Goal: Information Seeking & Learning: Learn about a topic

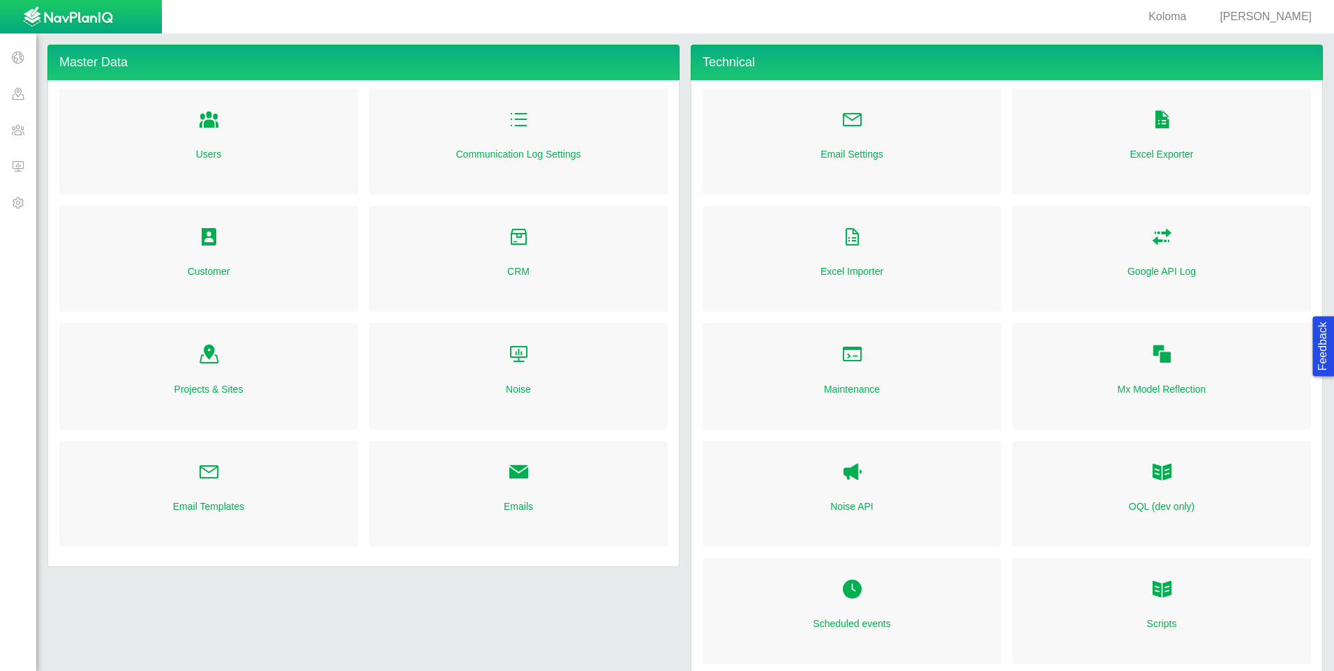
click at [17, 42] on span at bounding box center [18, 93] width 36 height 36
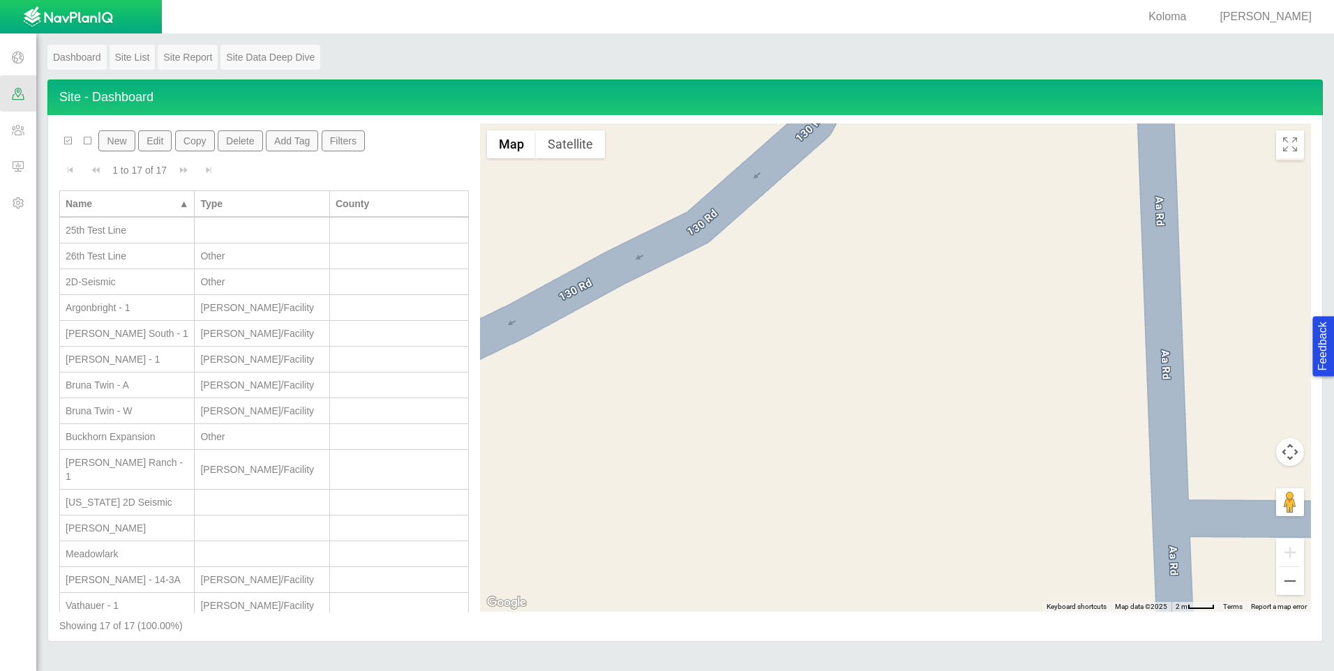
click at [9, 42] on span at bounding box center [18, 130] width 36 height 36
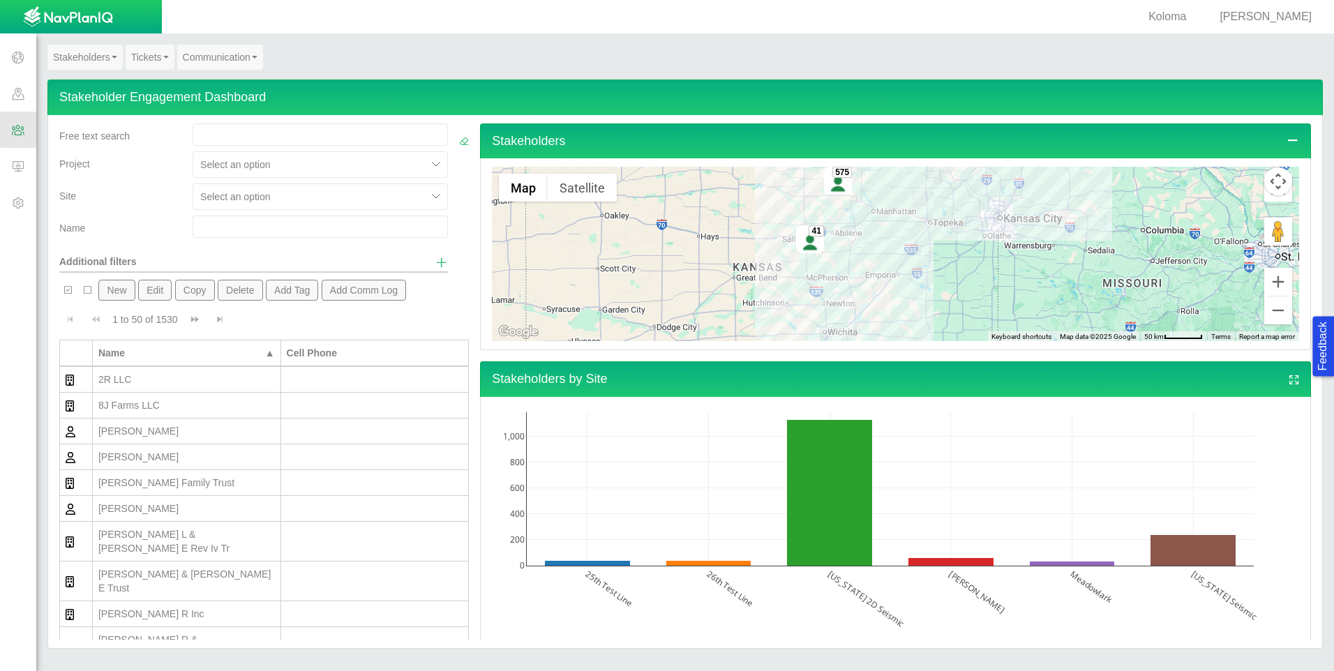
click at [255, 42] on link "Communication" at bounding box center [220, 57] width 86 height 25
click at [139, 42] on link "Tickets" at bounding box center [150, 57] width 49 height 25
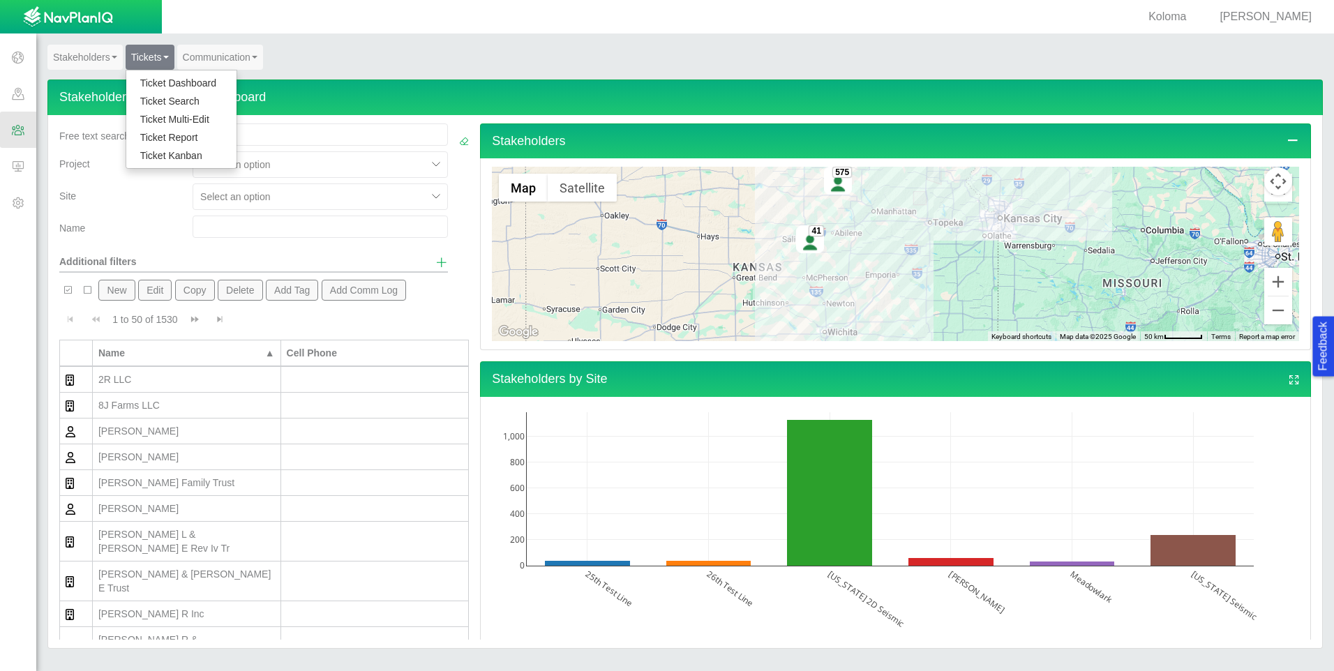
click at [91, 42] on link "Stakeholders" at bounding box center [84, 57] width 75 height 25
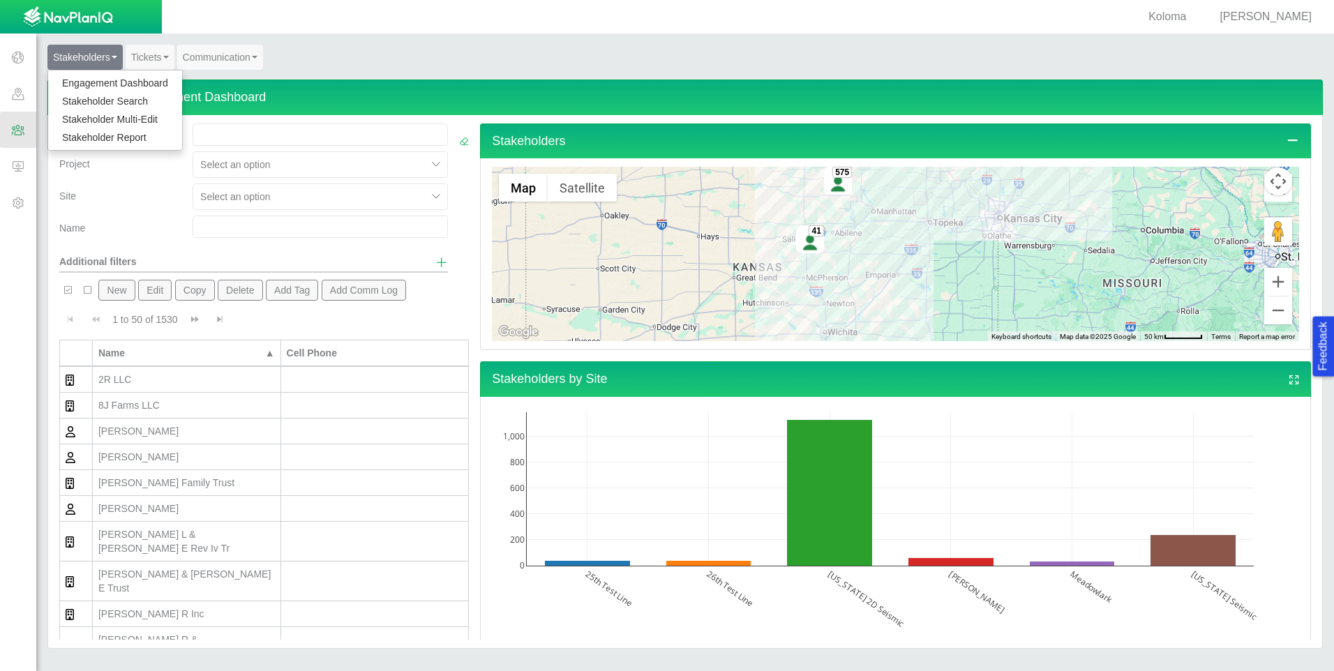
click at [149, 42] on div "Name" at bounding box center [120, 230] width 133 height 28
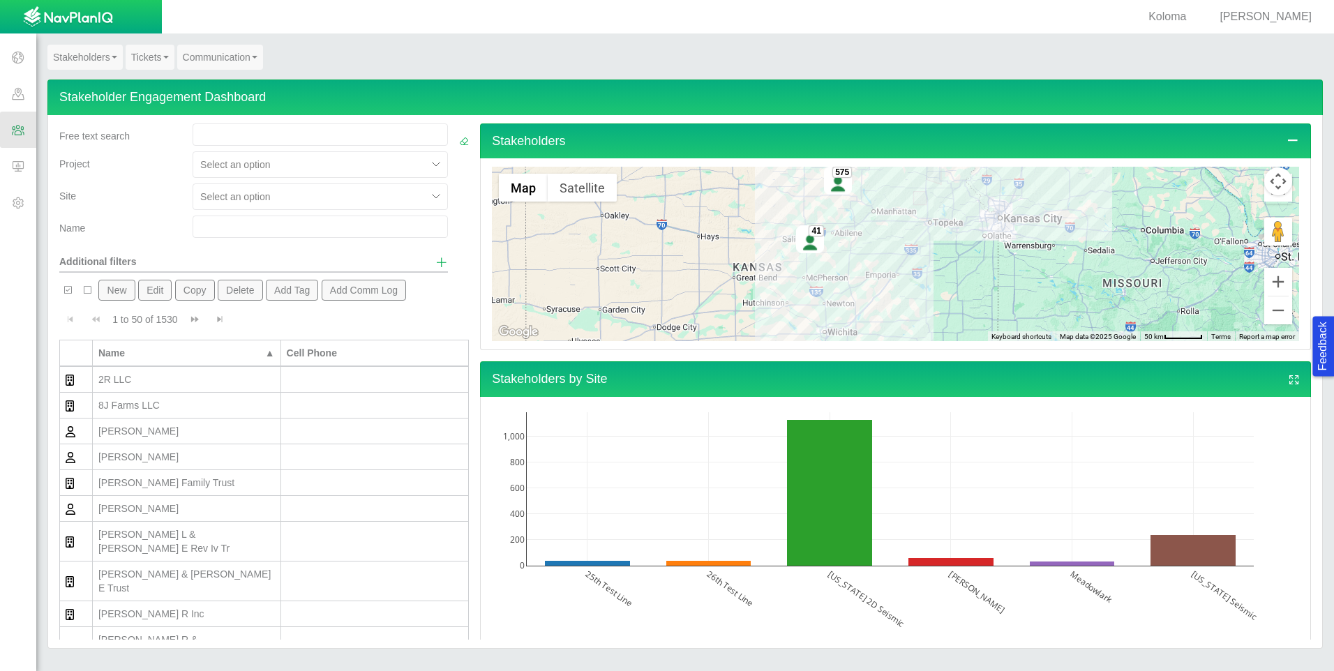
click at [321, 42] on td at bounding box center [375, 680] width 188 height 26
drag, startPoint x: 143, startPoint y: 54, endPoint x: 155, endPoint y: 75, distance: 24.7
click at [143, 42] on link "Tickets" at bounding box center [150, 57] width 49 height 25
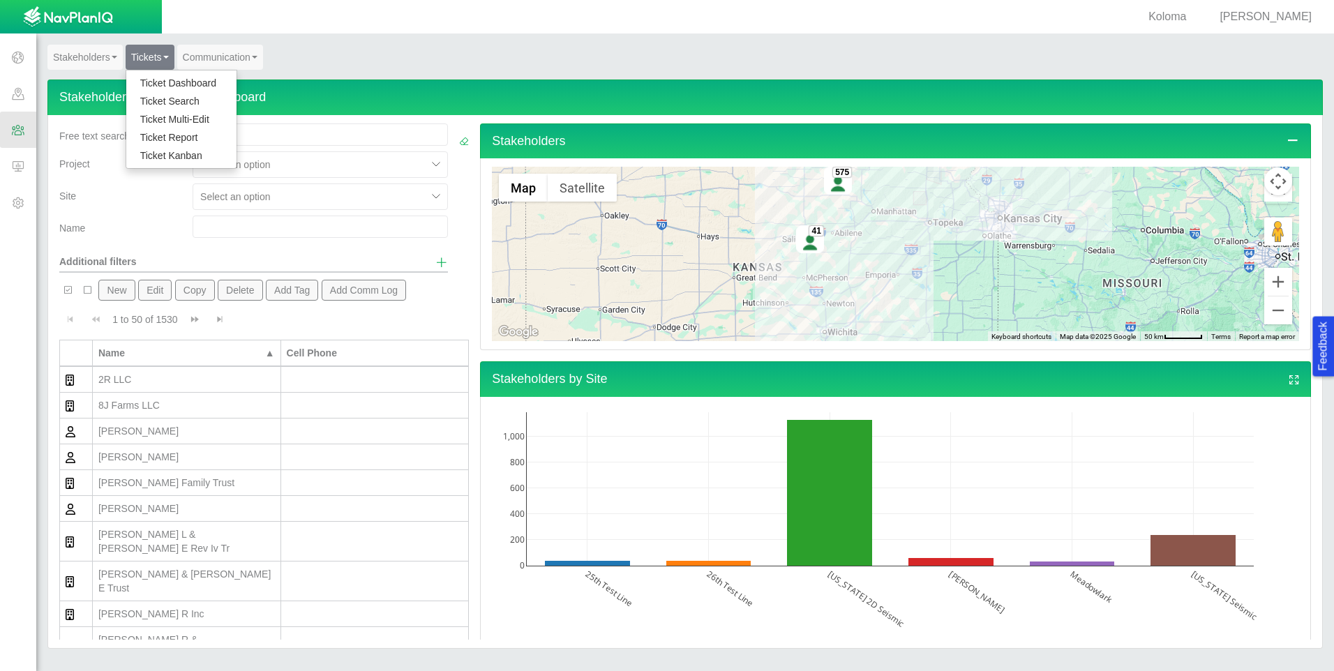
click at [156, 42] on link "Ticket Dashboard" at bounding box center [181, 83] width 110 height 18
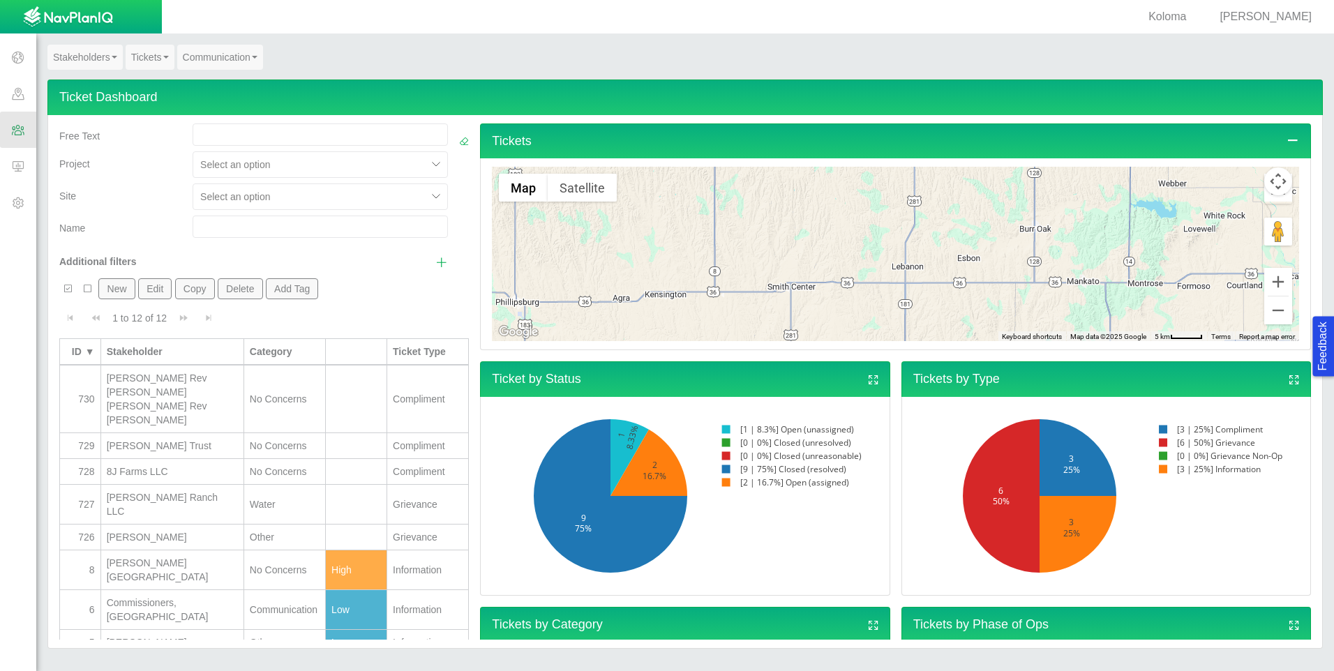
click at [165, 42] on div "[PERSON_NAME] Trust" at bounding box center [172, 446] width 131 height 14
click at [188, 42] on button "Copy" at bounding box center [195, 288] width 40 height 21
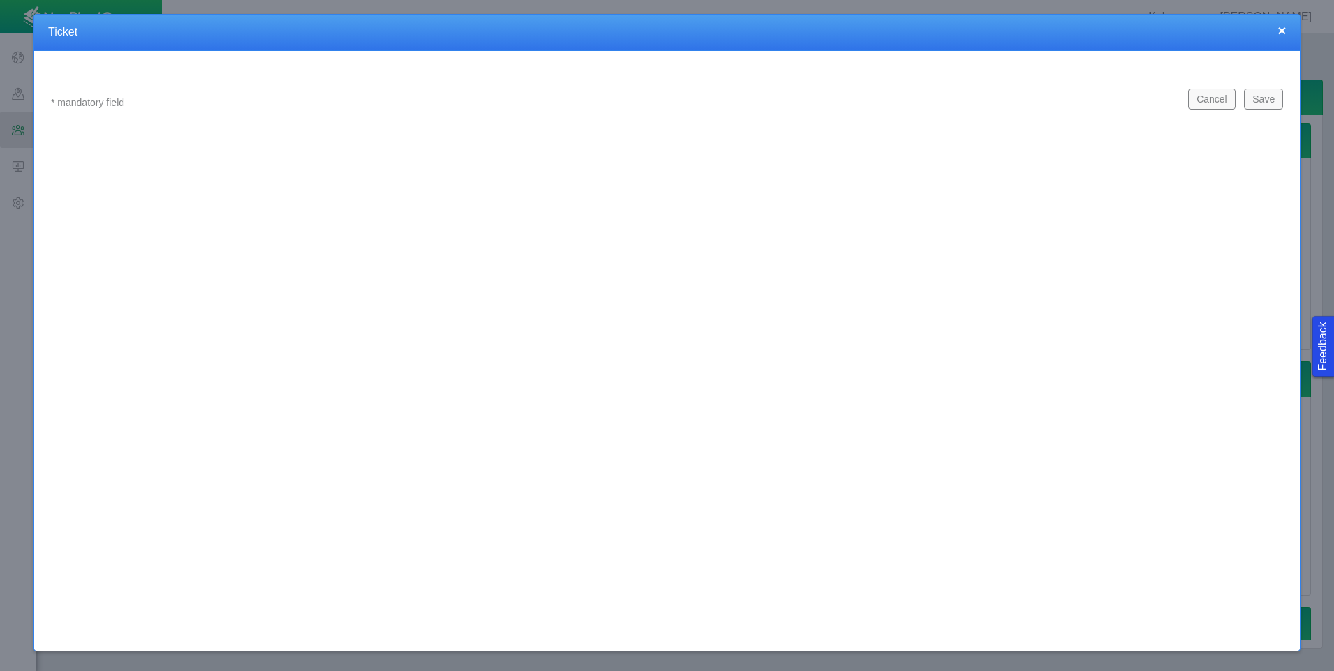
click at [428, 42] on button "Save" at bounding box center [1263, 99] width 39 height 21
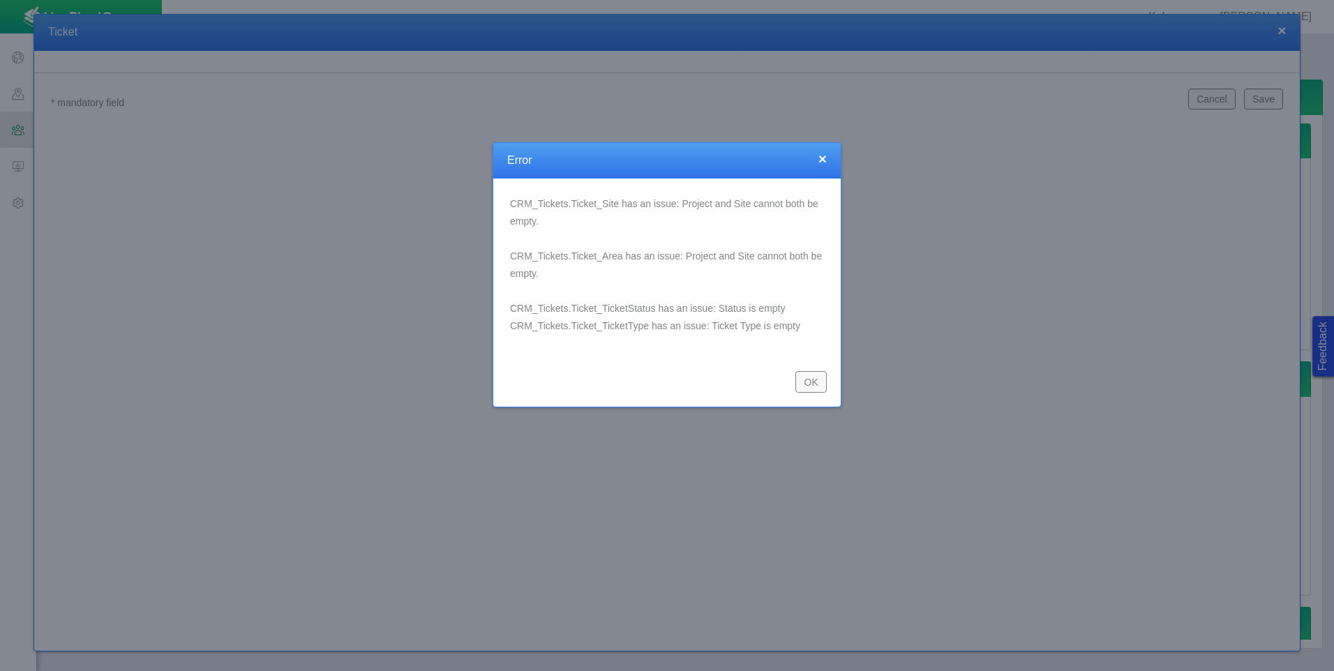
click at [428, 42] on button "OK" at bounding box center [810, 381] width 31 height 21
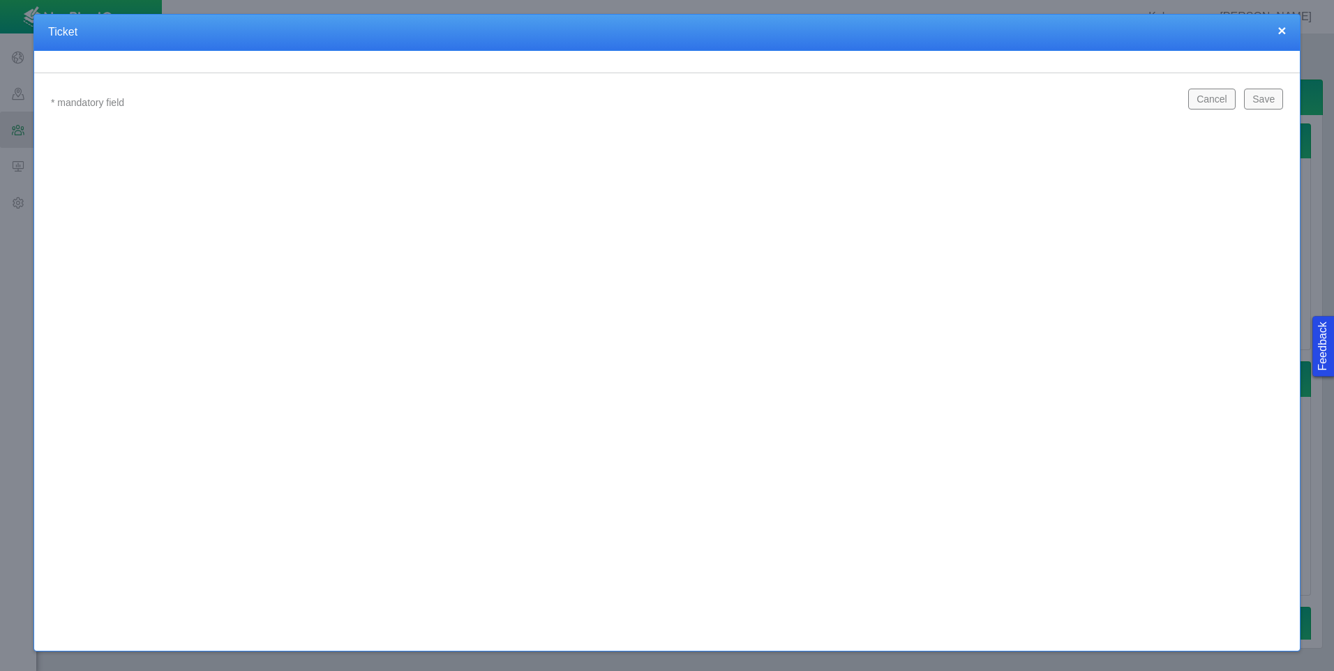
click at [428, 31] on button "×" at bounding box center [1281, 30] width 8 height 15
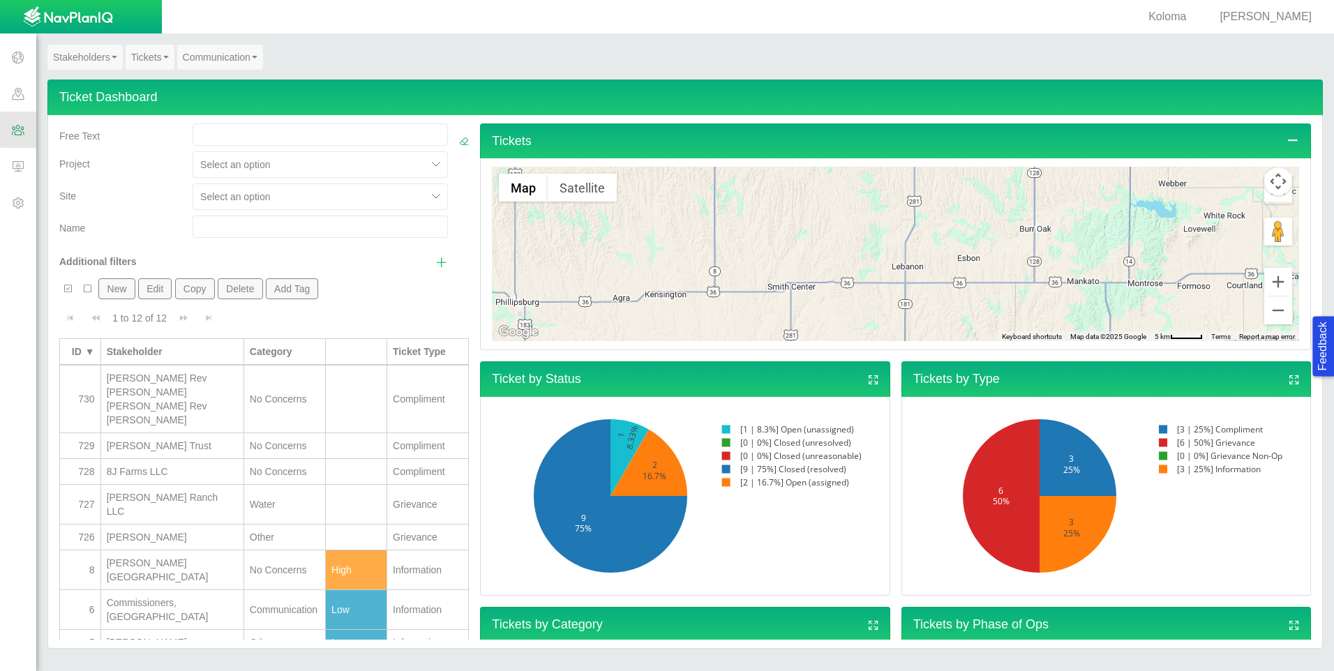
click at [217, 42] on link "Communication" at bounding box center [220, 57] width 86 height 25
click at [216, 42] on link "Mailer Dashboard" at bounding box center [233, 83] width 110 height 18
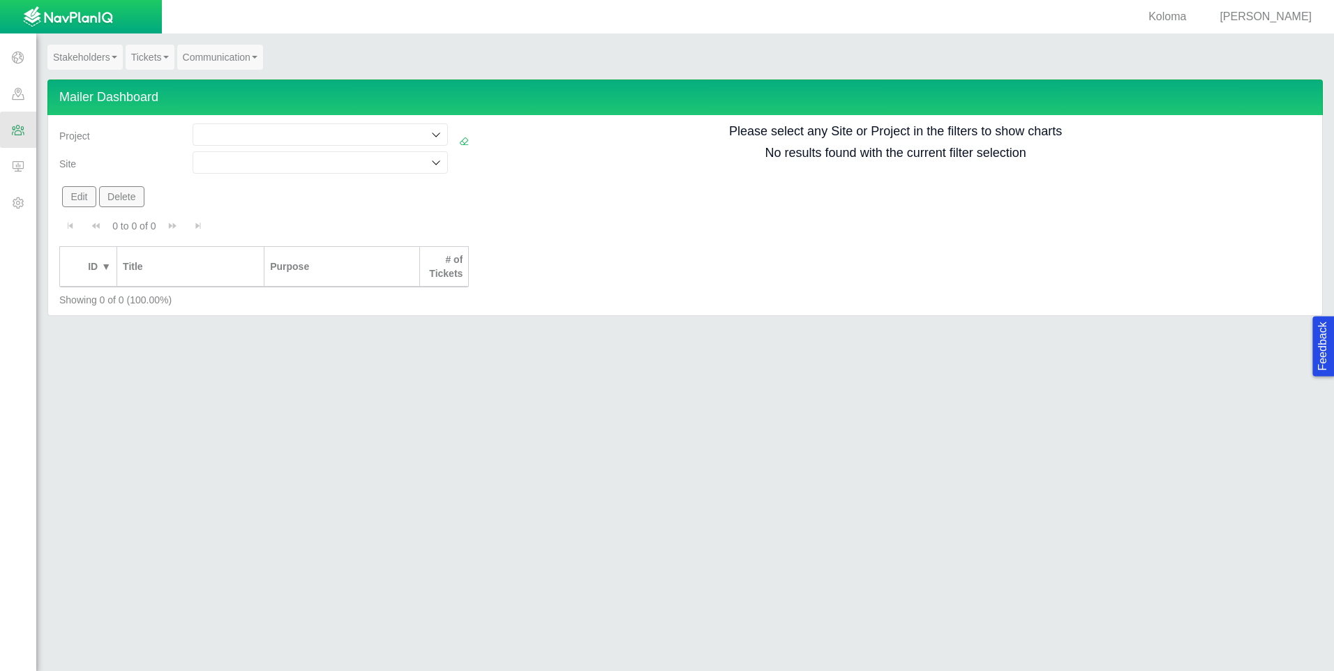
click at [428, 42] on div at bounding box center [435, 163] width 14 height 14
click at [428, 13] on span "[PERSON_NAME]" at bounding box center [1265, 16] width 92 height 12
select select "42784196460032690"
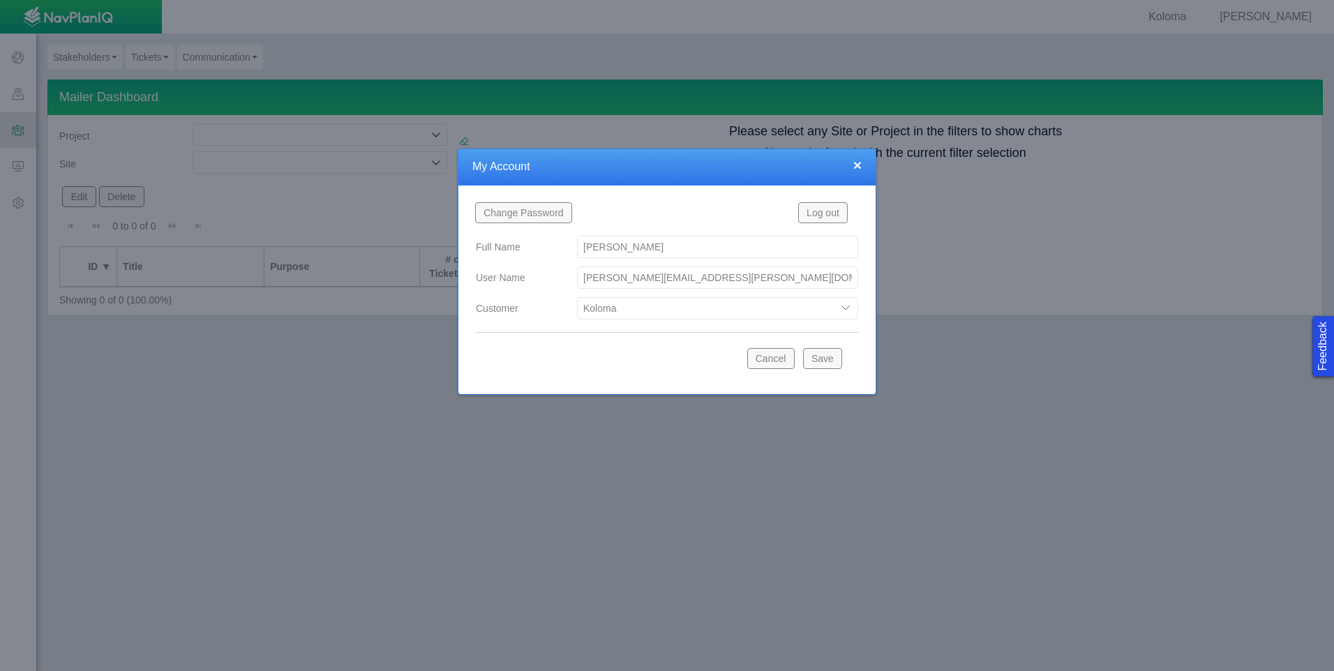
click at [428, 42] on select "Bison Blue Green Solutions Civitas DJ Area DJ Area 2 Koloma [GEOGRAPHIC_DATA] O…" at bounding box center [717, 308] width 281 height 22
click at [428, 42] on button "×" at bounding box center [857, 165] width 8 height 15
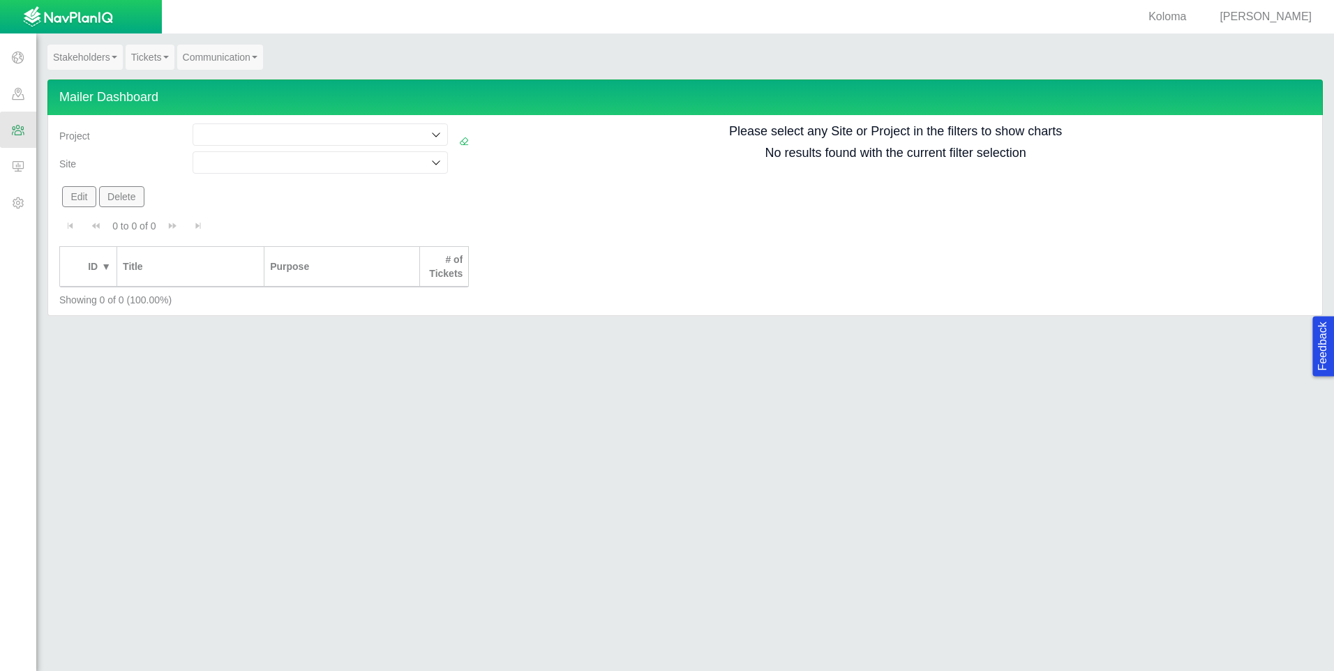
click at [82, 42] on link "Stakeholders" at bounding box center [84, 57] width 75 height 25
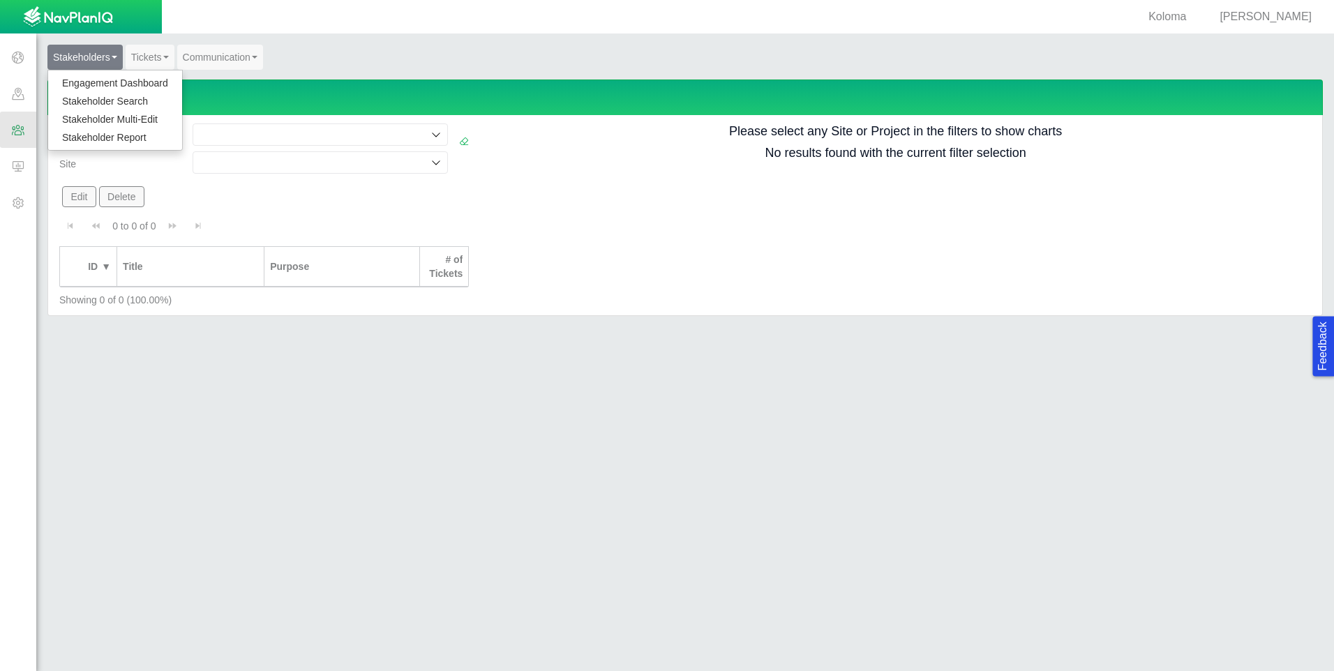
click at [86, 42] on link "Engagement Dashboard" at bounding box center [115, 83] width 134 height 18
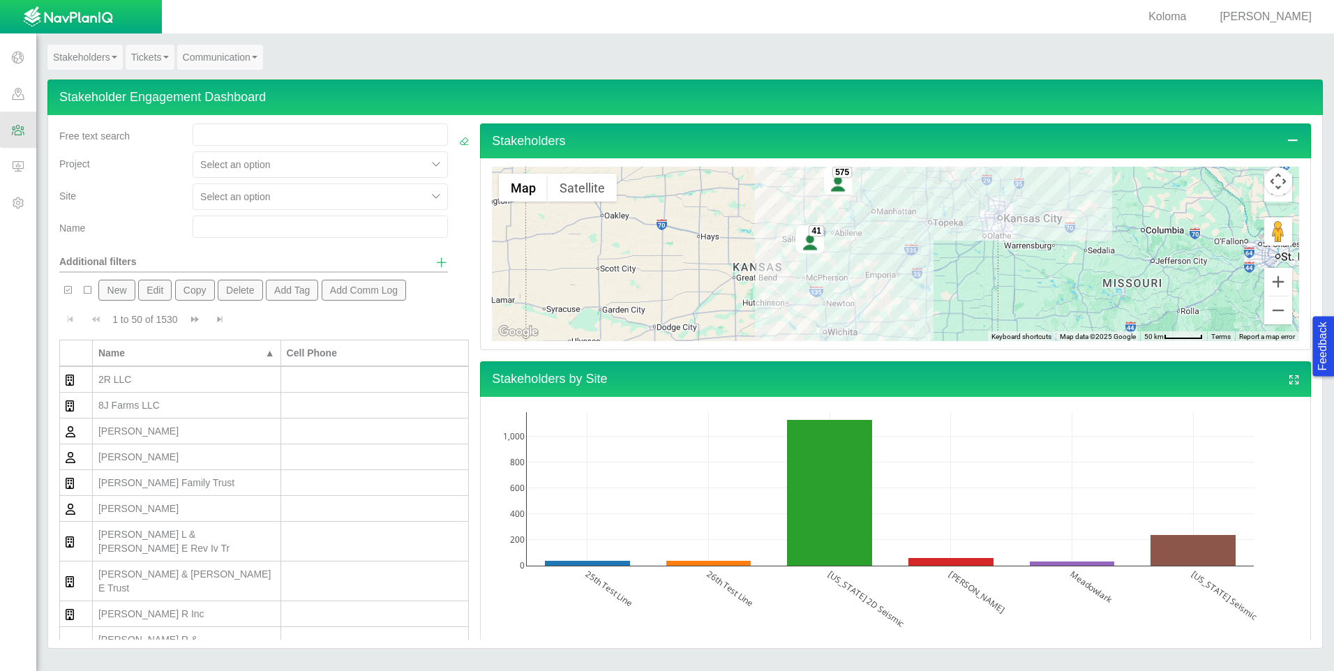
click at [153, 42] on div "[PERSON_NAME]" at bounding box center [186, 431] width 176 height 14
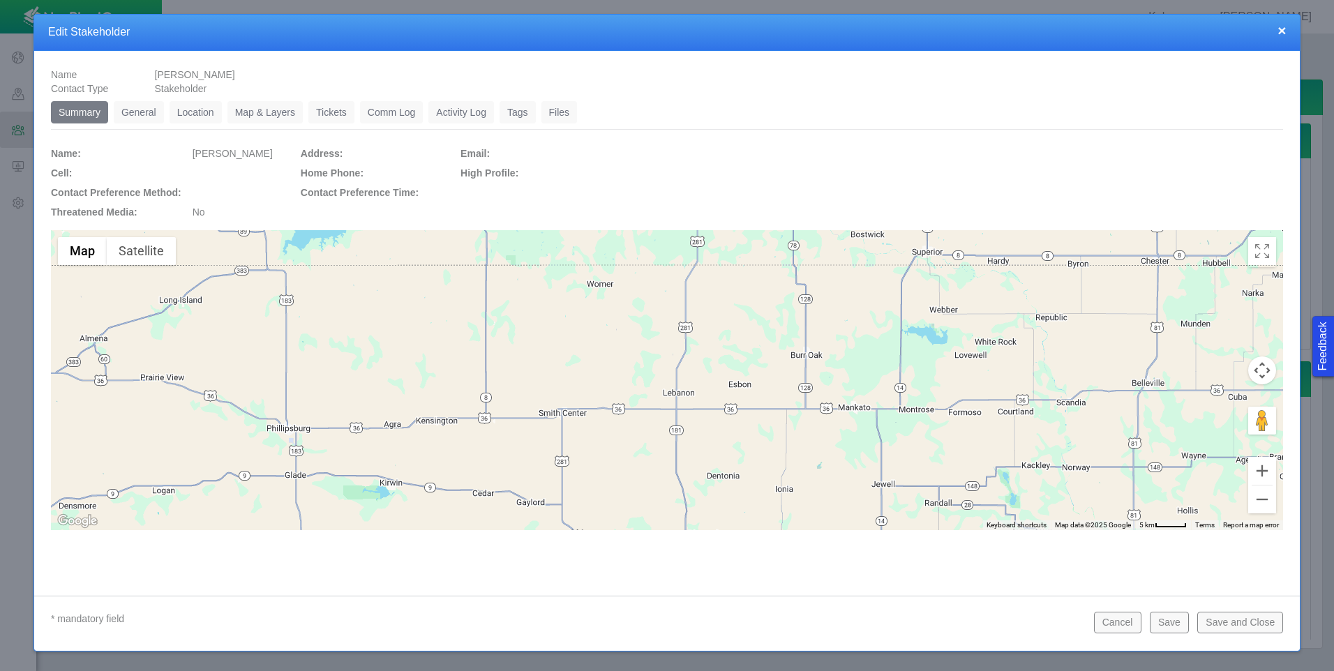
click at [259, 42] on link "Map & Layers" at bounding box center [264, 112] width 75 height 22
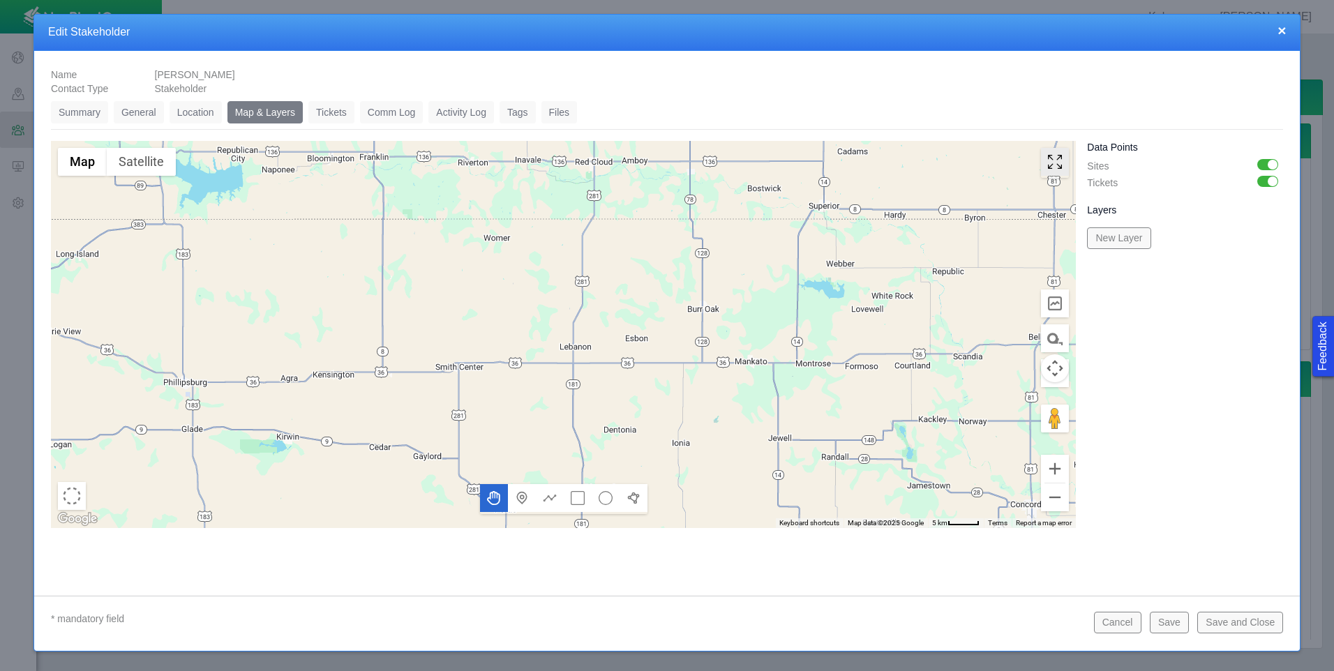
click at [428, 42] on icon "Toggle Fullscreen in browser window" at bounding box center [1055, 162] width 28 height 28
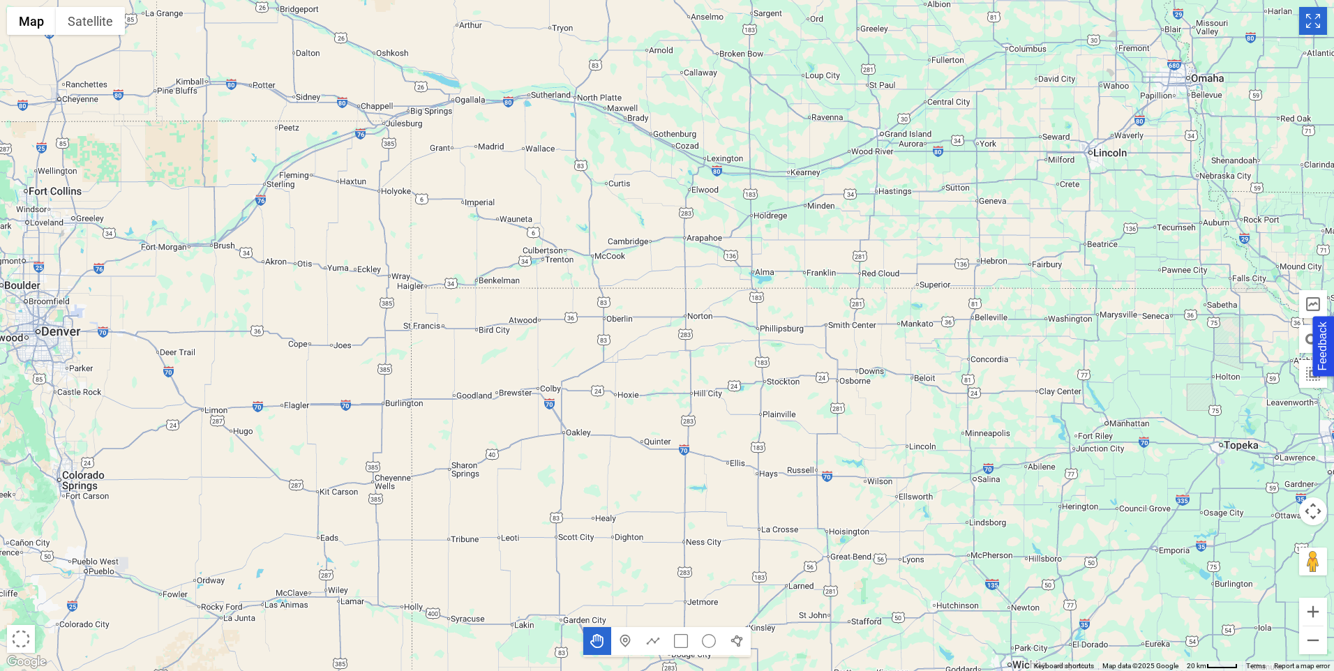
click at [428, 24] on icon "Toggle Fullscreen in browser window" at bounding box center [1313, 21] width 28 height 28
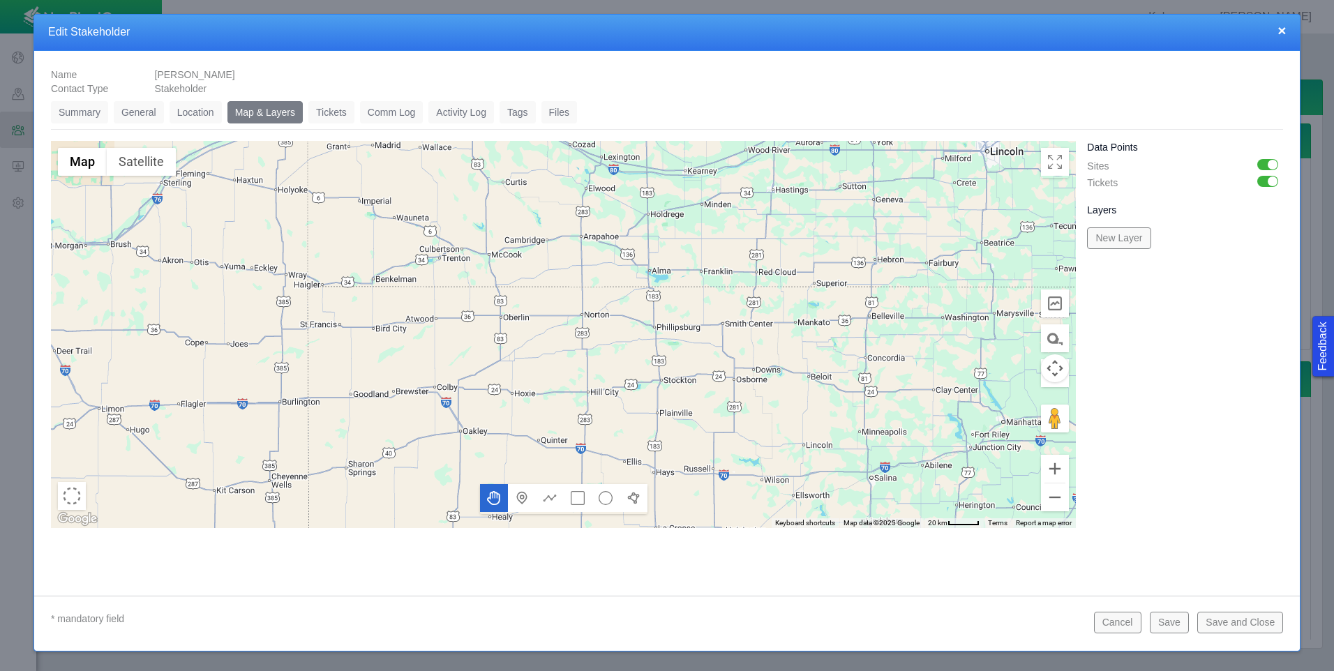
click at [83, 42] on link "Summary" at bounding box center [79, 112] width 57 height 22
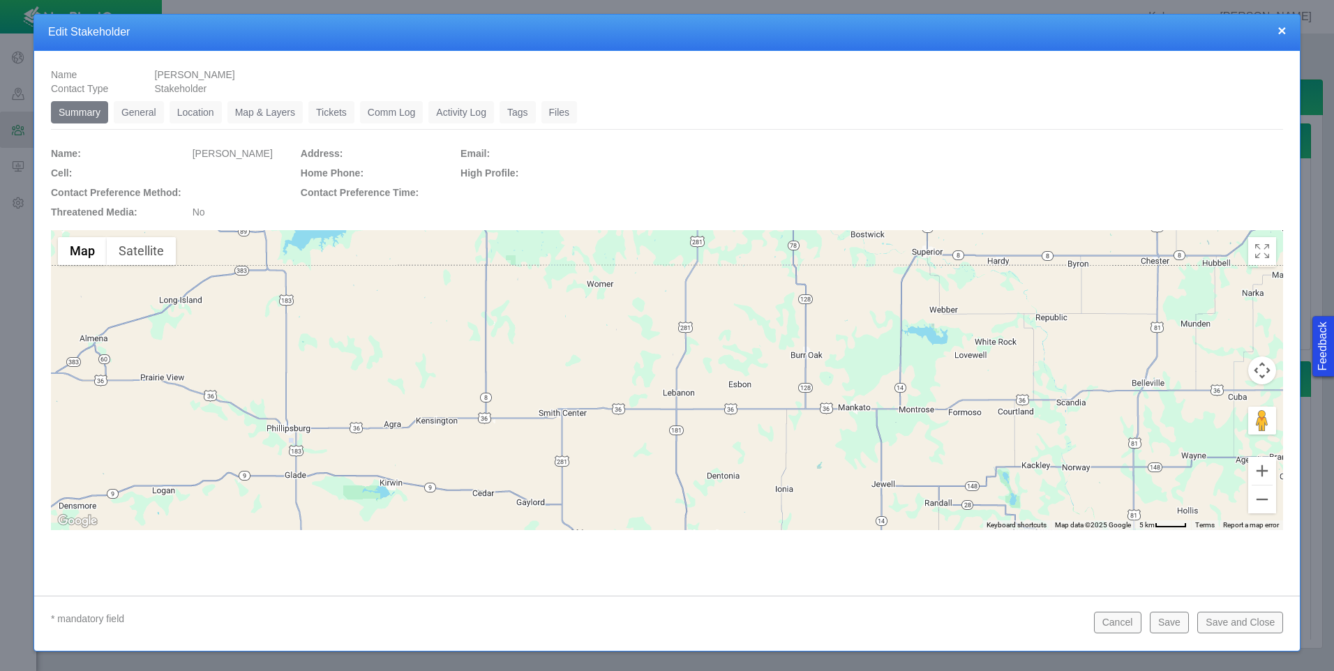
click at [428, 26] on button "×" at bounding box center [1281, 30] width 8 height 15
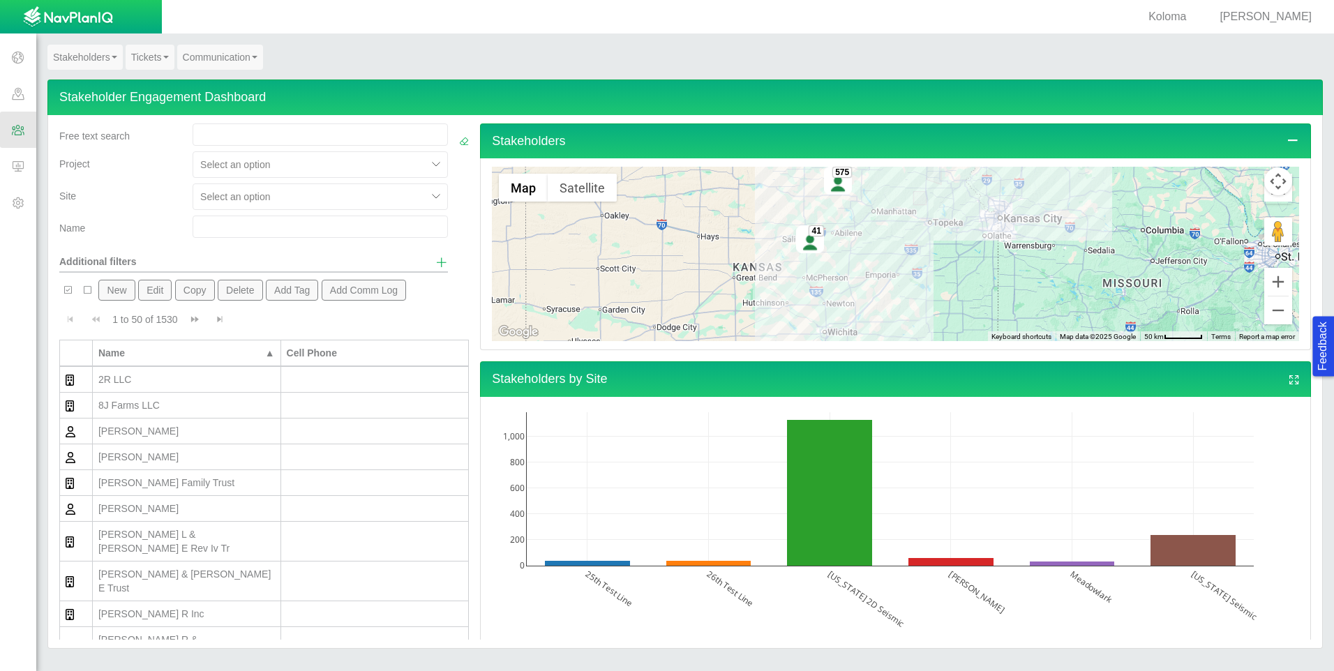
click at [428, 42] on span "View full screen" at bounding box center [1294, 379] width 13 height 13
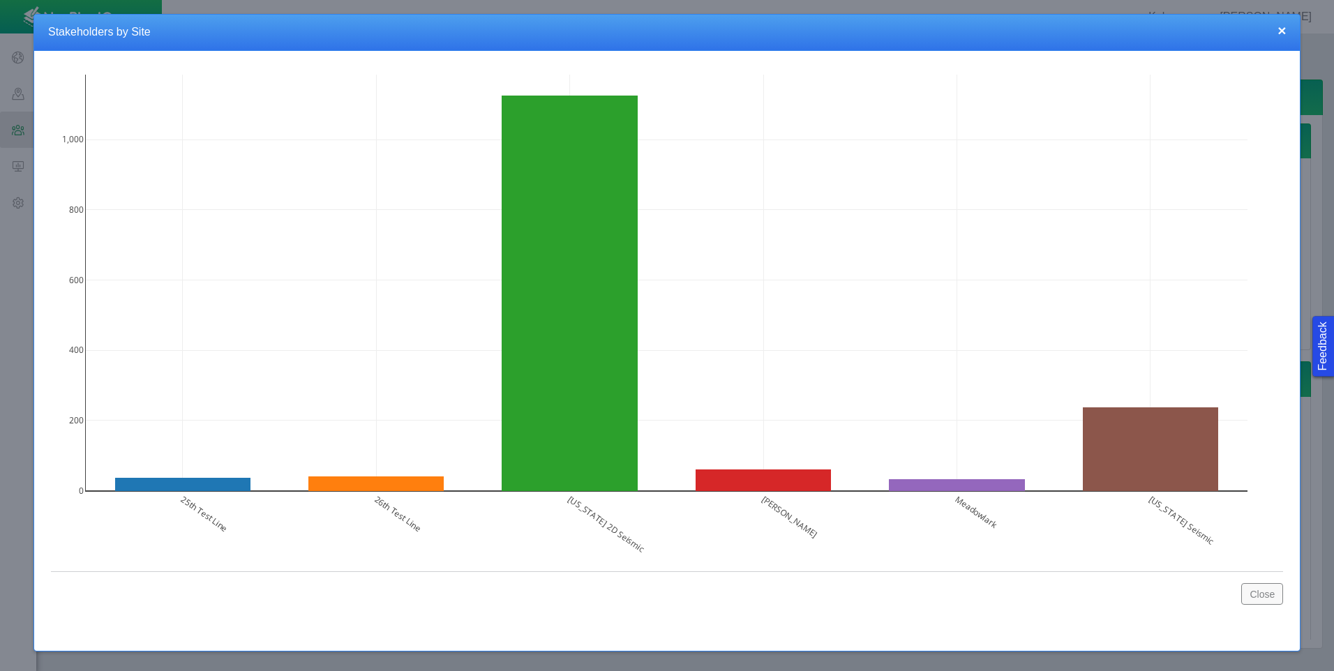
click at [428, 30] on button "×" at bounding box center [1281, 30] width 8 height 15
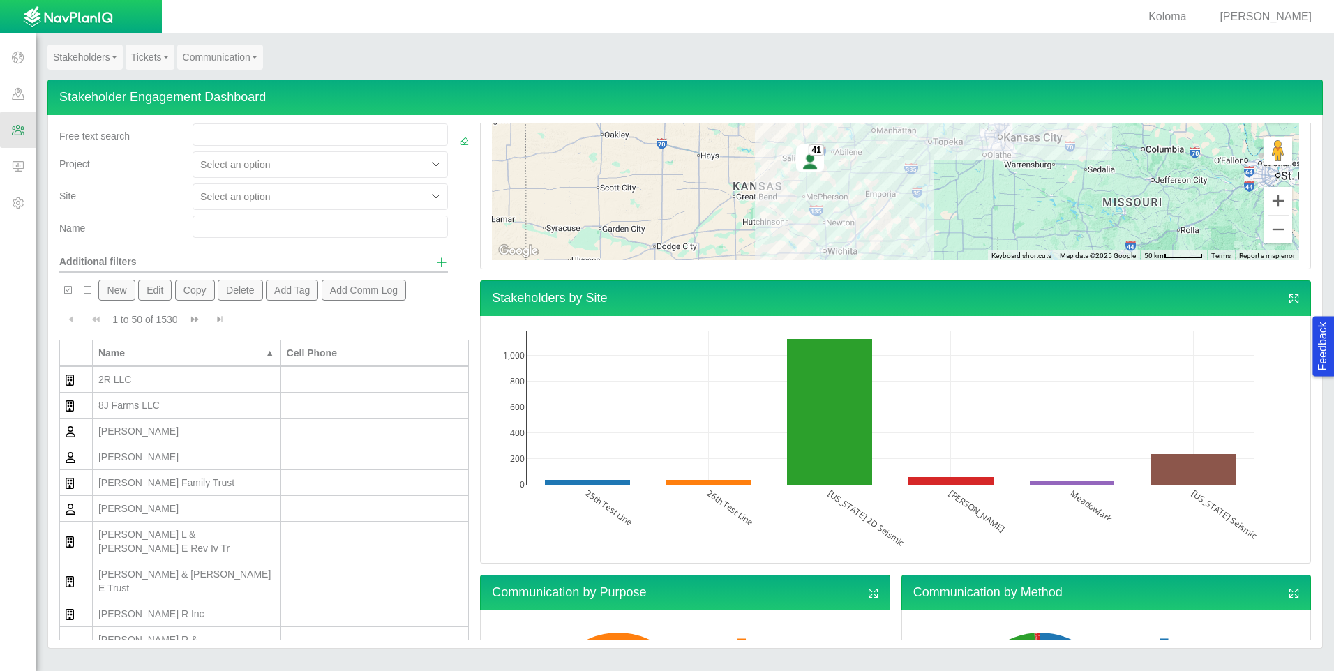
scroll to position [50, 0]
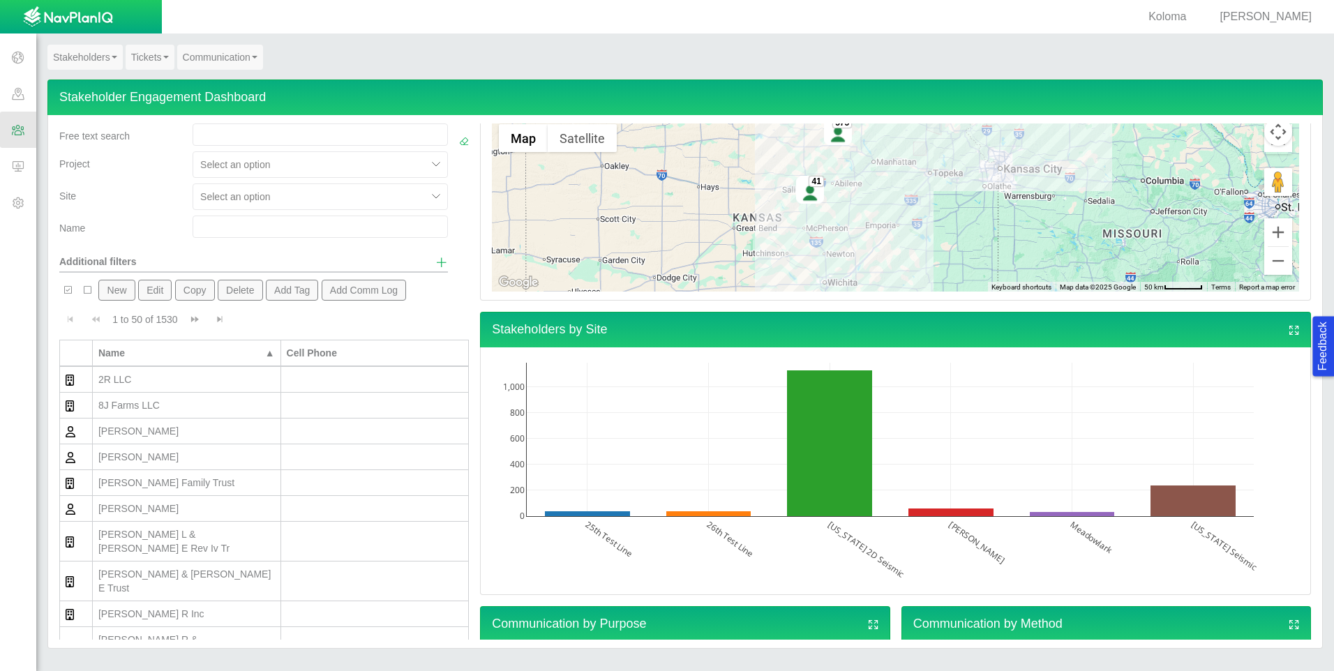
click at [428, 42] on span "View full screen" at bounding box center [1294, 330] width 13 height 13
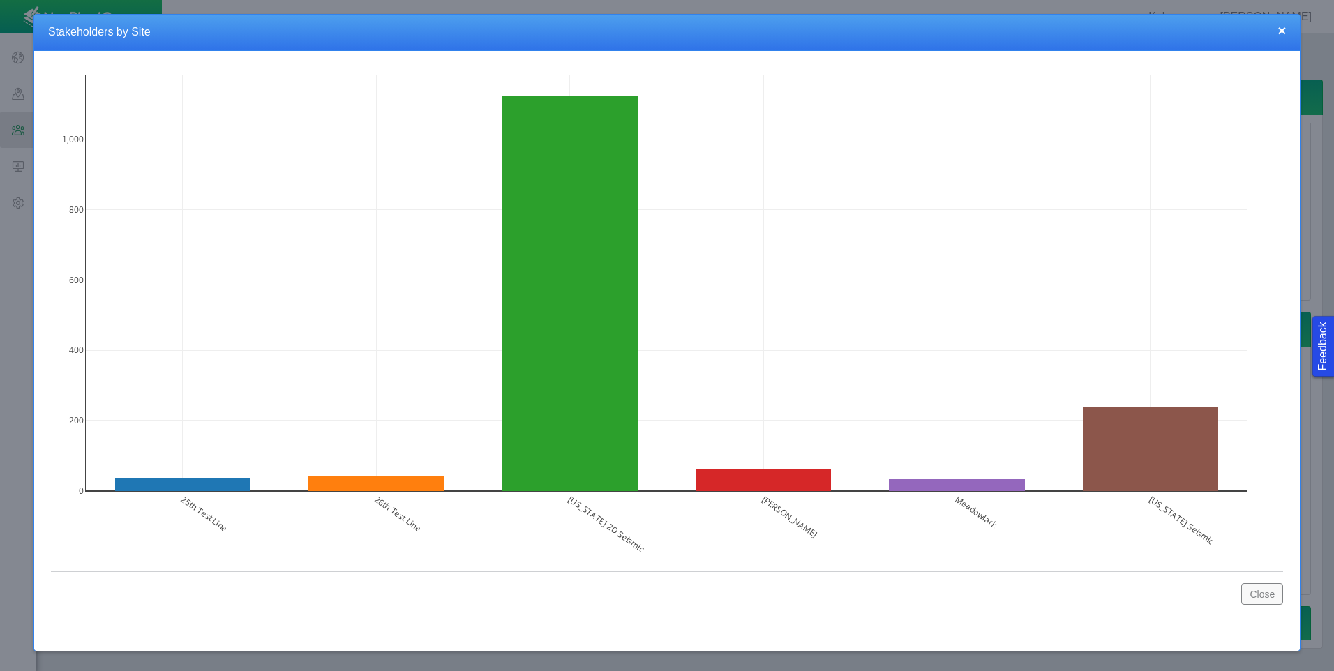
click at [428, 27] on button "×" at bounding box center [1281, 30] width 8 height 15
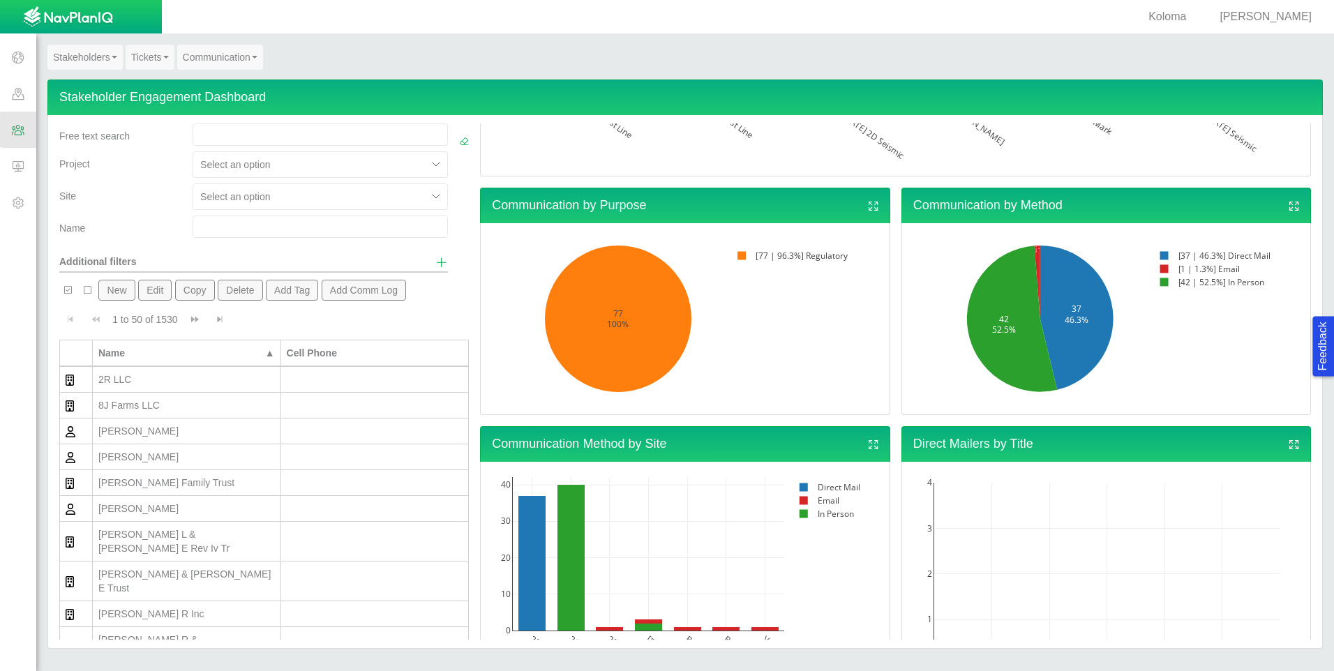
scroll to position [537, 0]
